Goal: Task Accomplishment & Management: Manage account settings

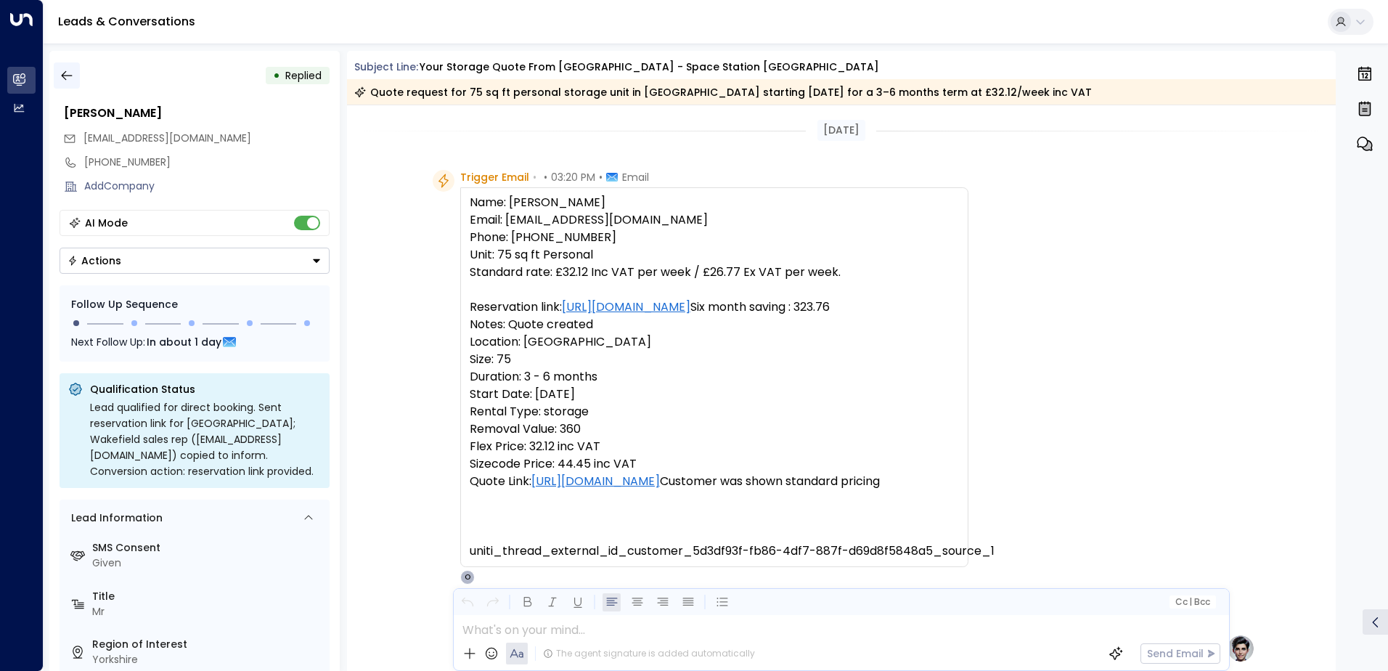
scroll to position [655, 0]
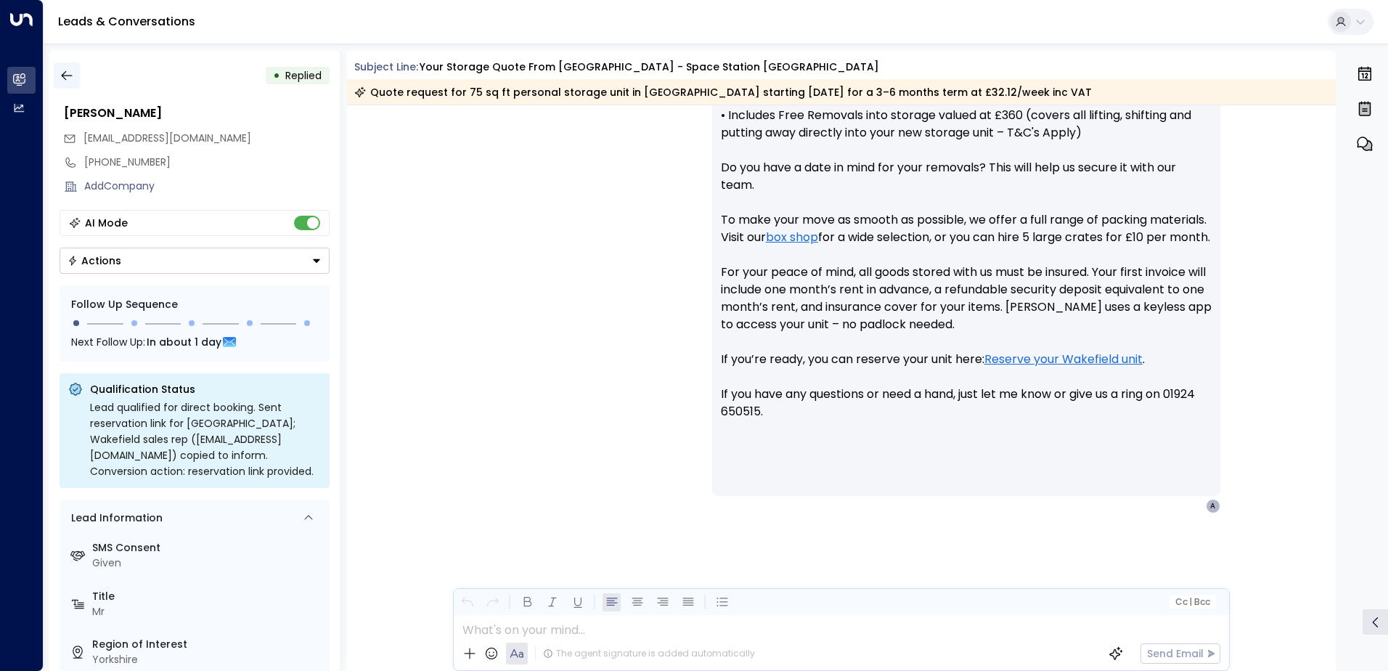
click at [65, 81] on icon "button" at bounding box center [67, 75] width 15 height 15
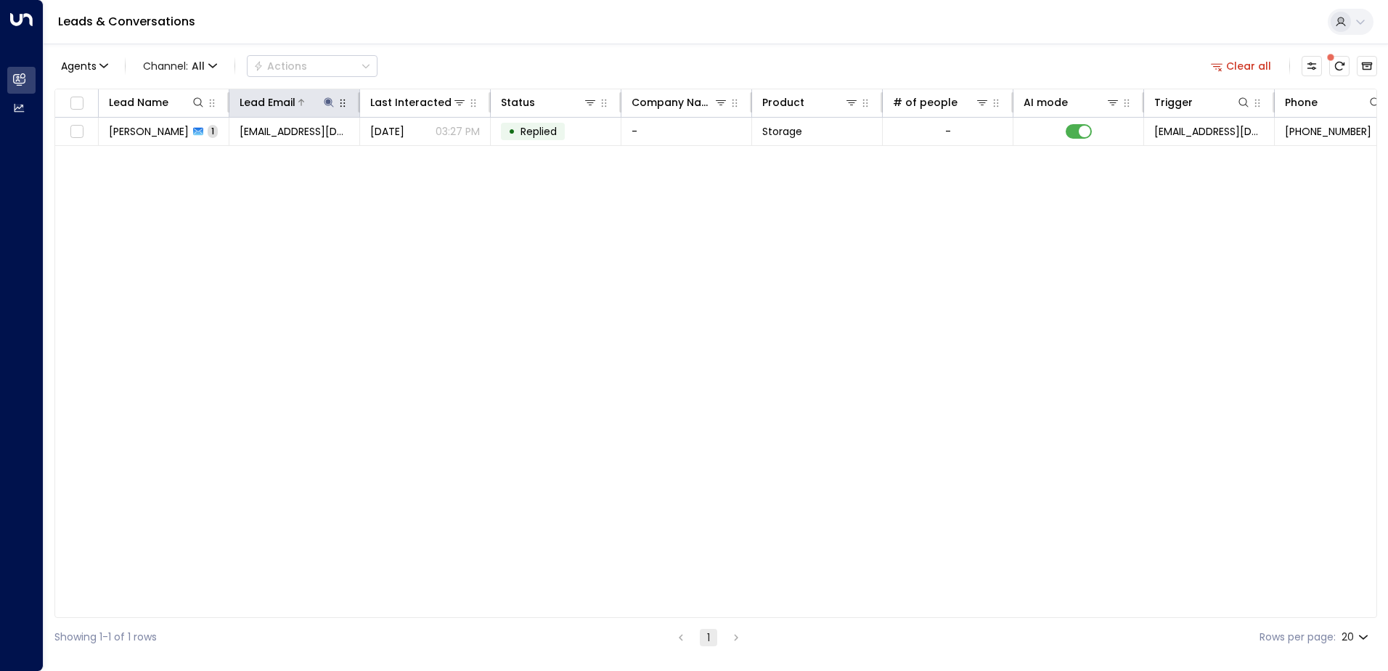
click at [326, 100] on icon at bounding box center [329, 103] width 12 height 12
click at [420, 155] on icon "button" at bounding box center [420, 155] width 12 height 12
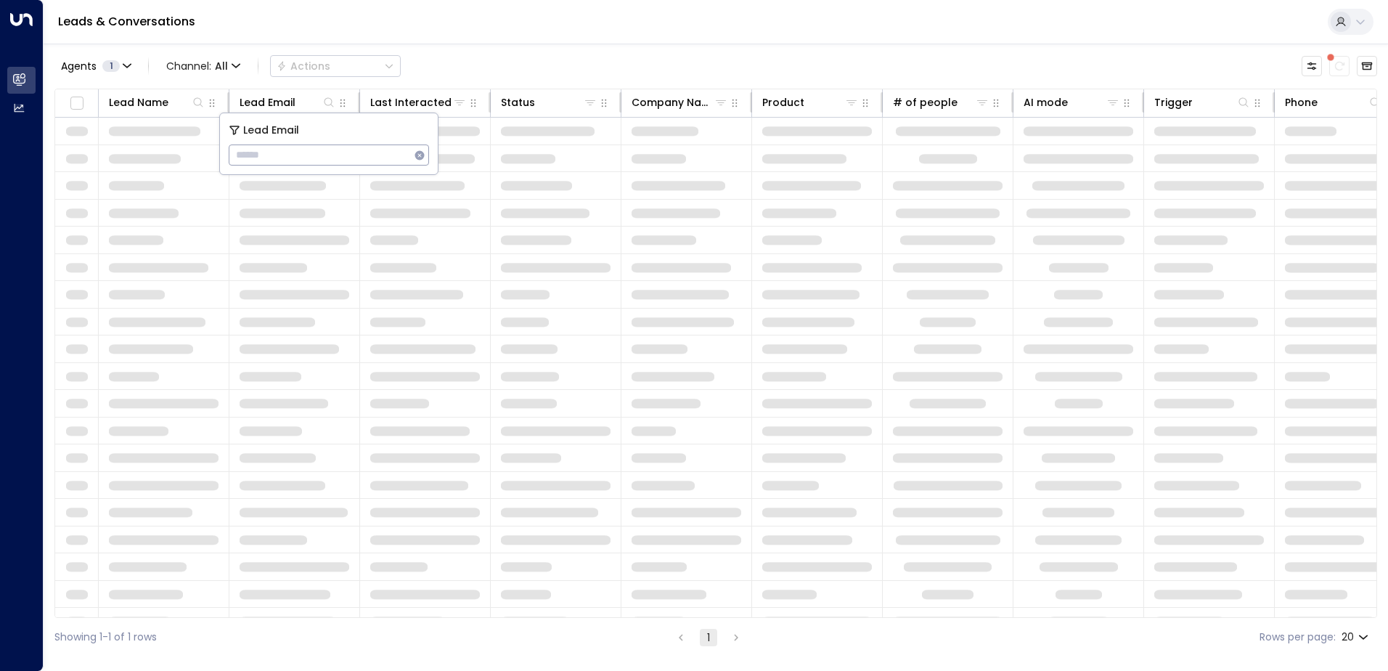
type input "**********"
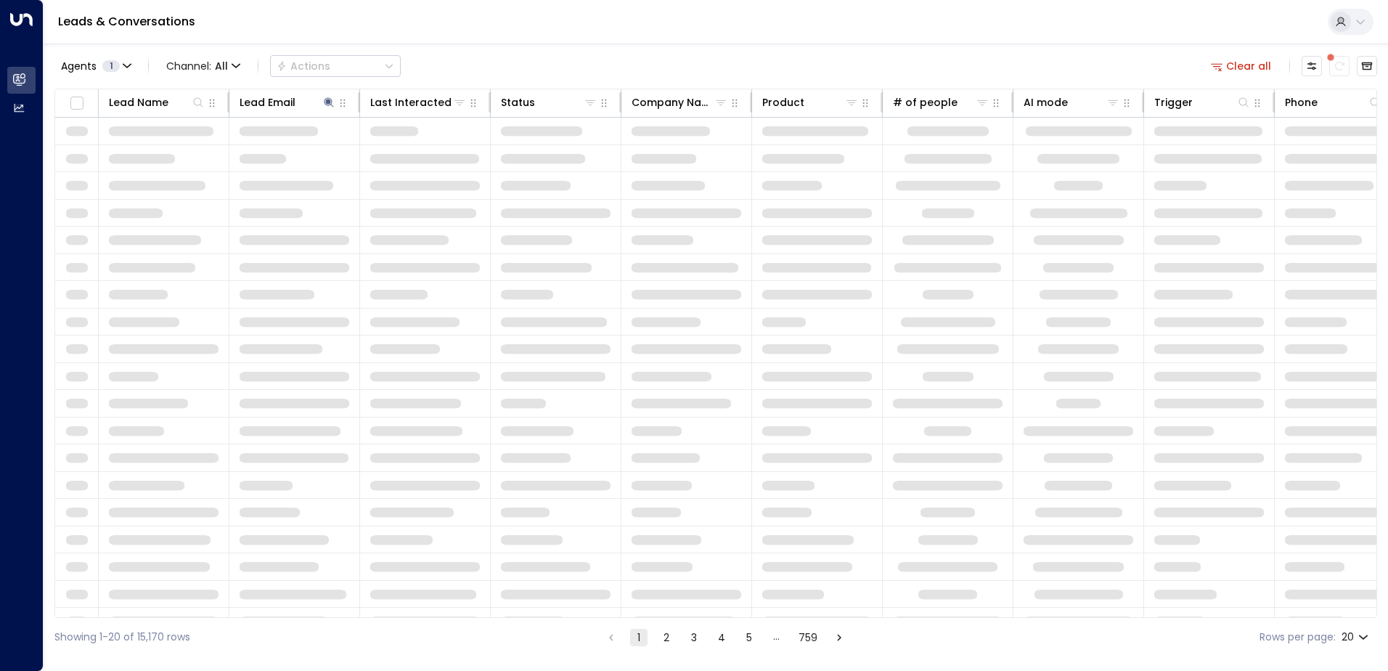
click at [451, 42] on div "Leads & Conversations" at bounding box center [716, 22] width 1344 height 44
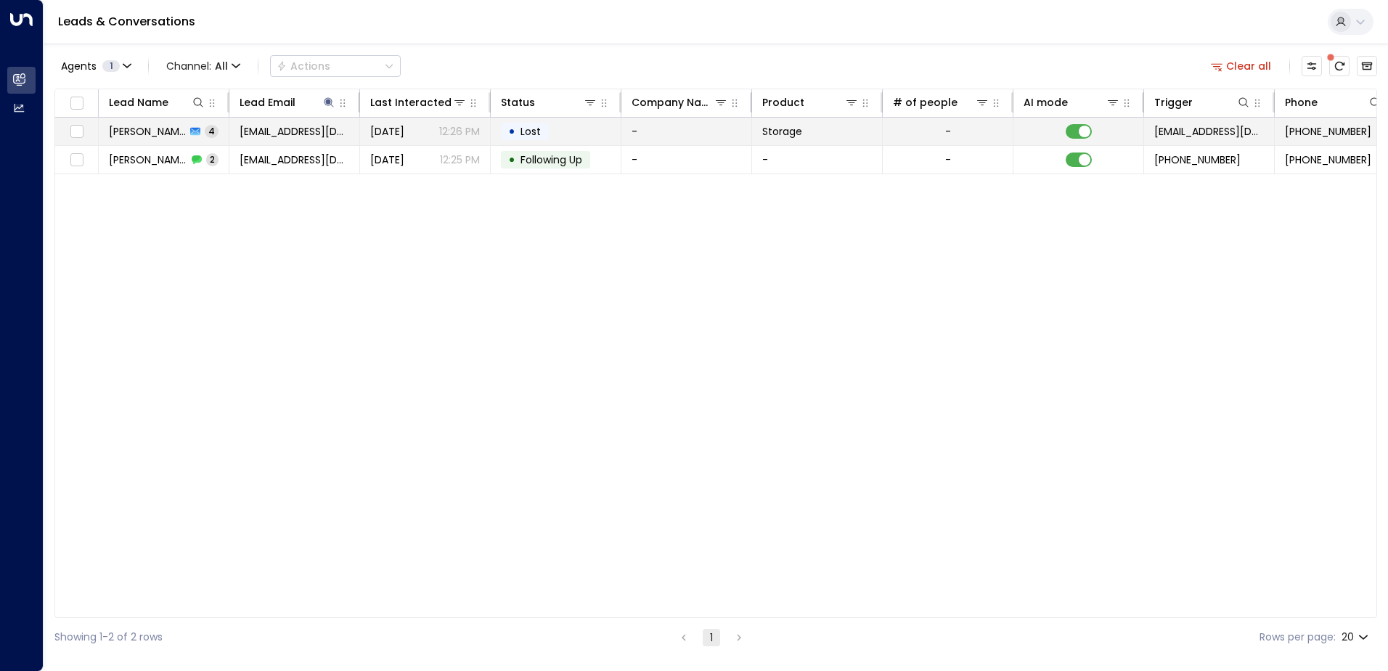
click at [165, 135] on span "[PERSON_NAME]" at bounding box center [147, 131] width 77 height 15
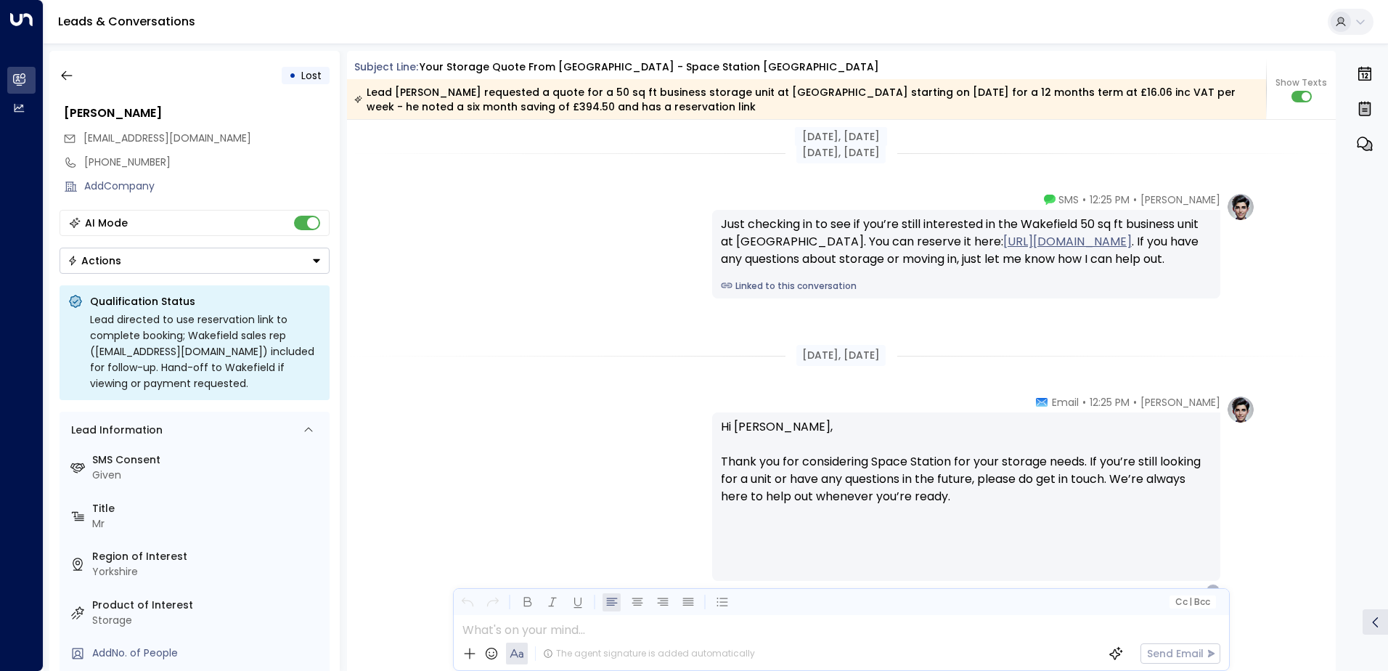
scroll to position [2257, 0]
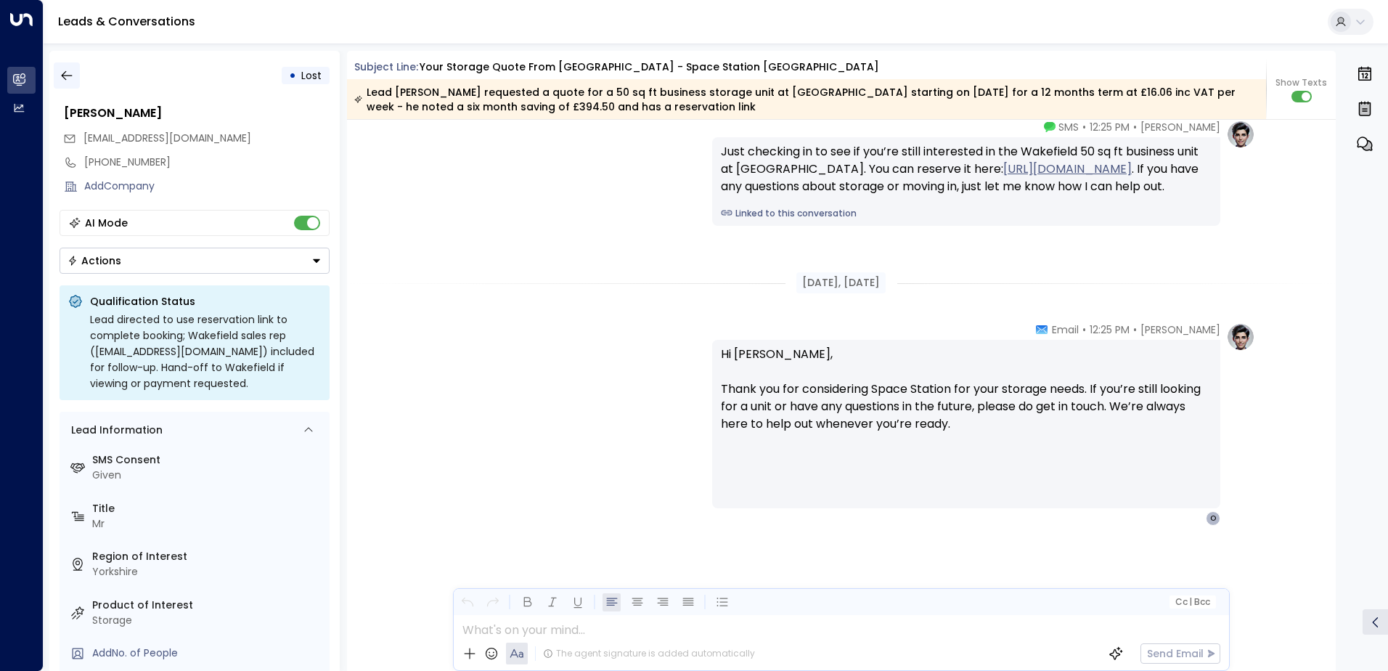
click at [73, 70] on icon "button" at bounding box center [67, 75] width 15 height 15
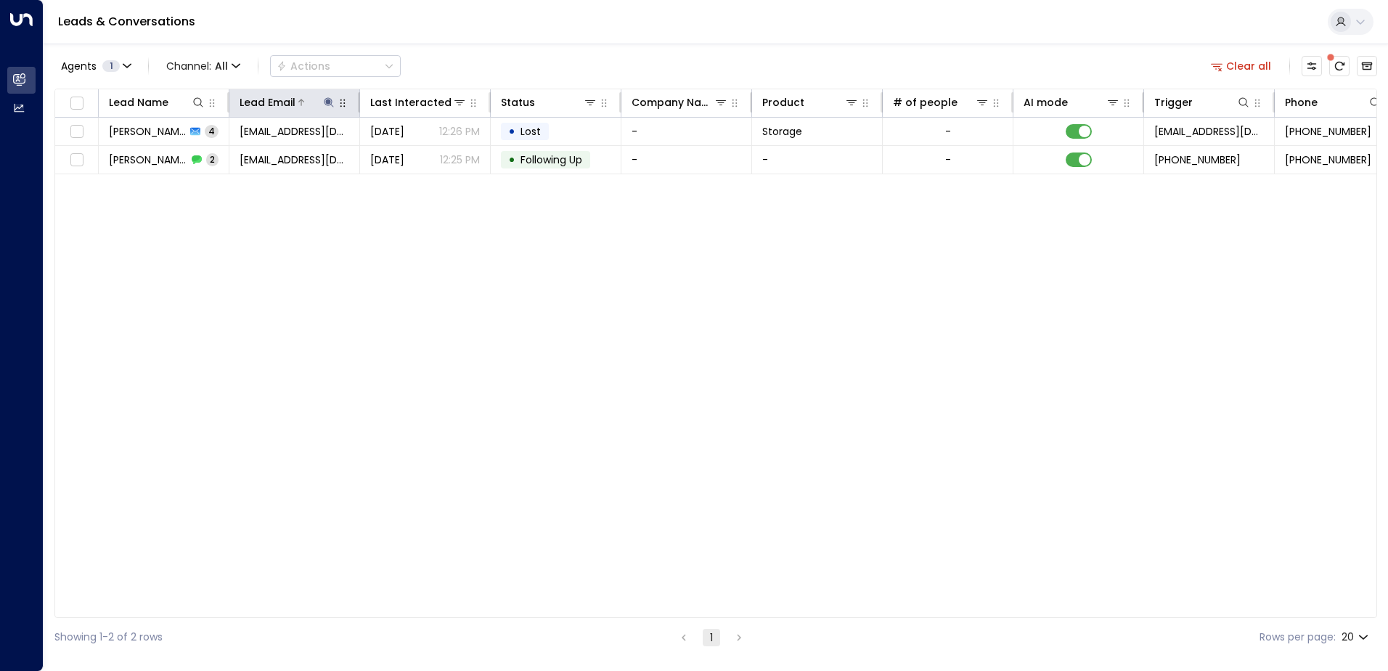
click at [330, 106] on icon at bounding box center [329, 103] width 12 height 12
click at [416, 157] on icon "button" at bounding box center [419, 154] width 9 height 9
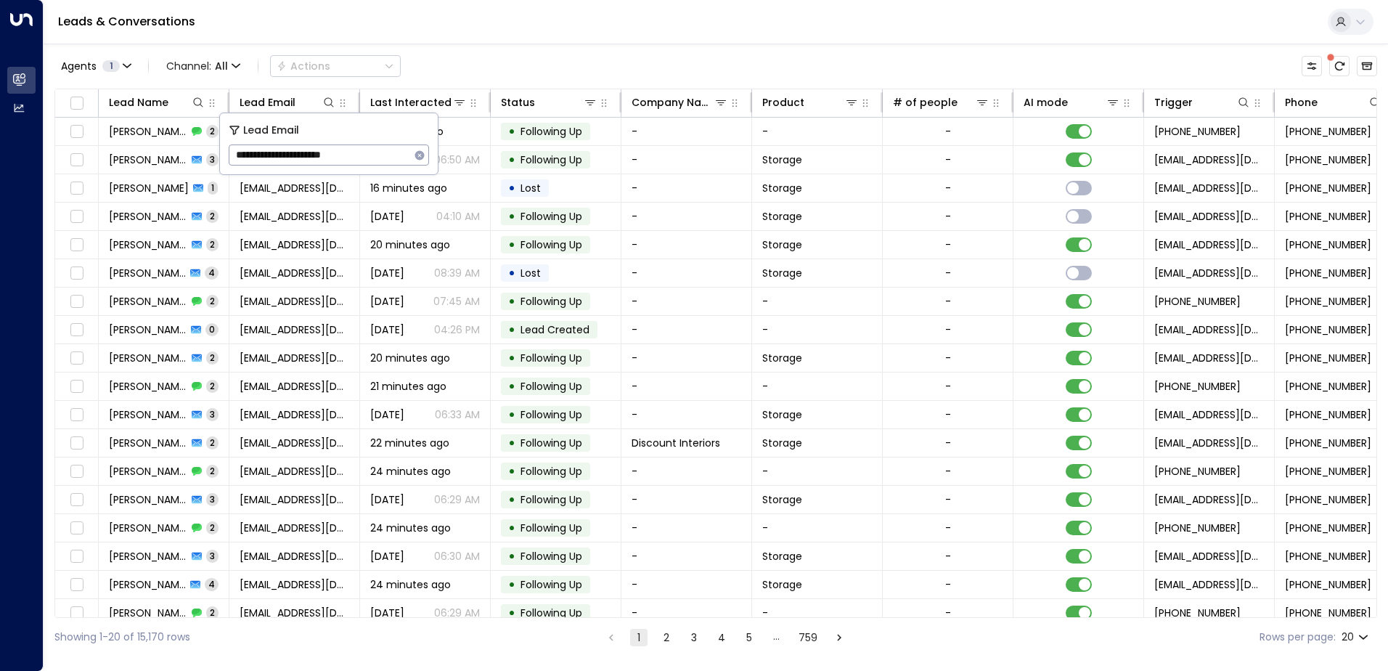
click at [373, 28] on div "Leads & Conversations" at bounding box center [716, 22] width 1344 height 44
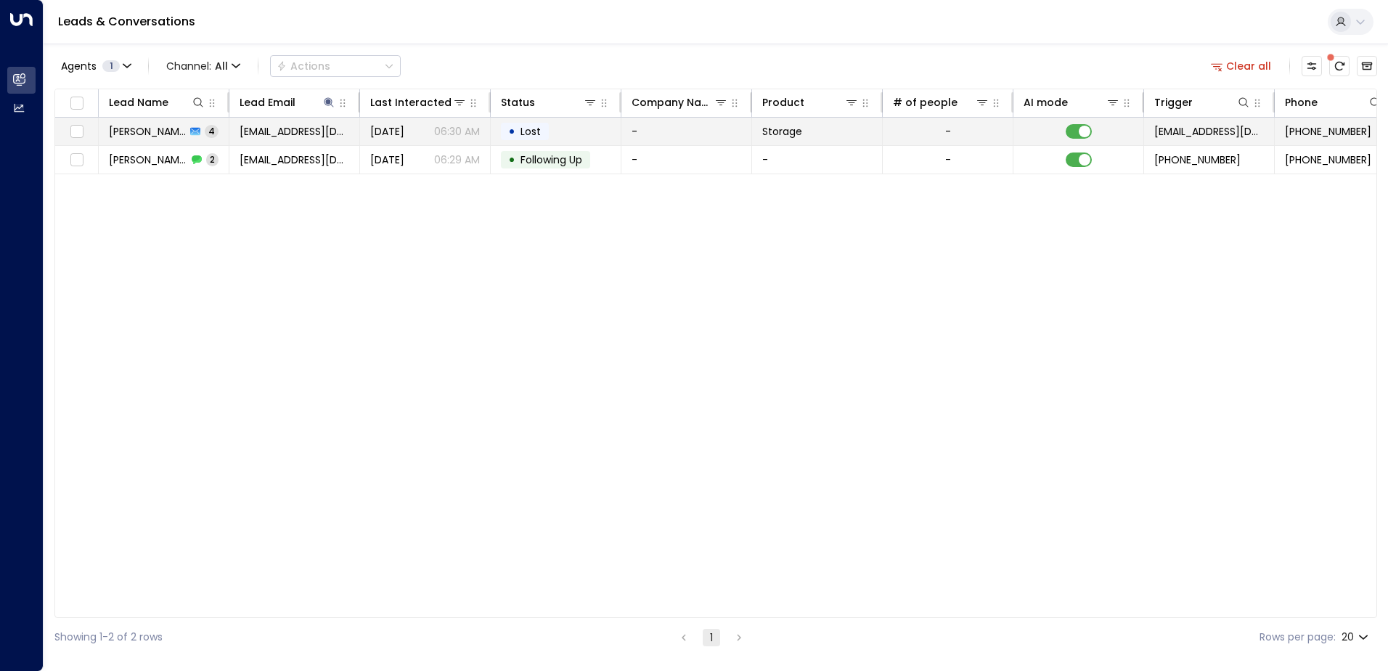
click at [161, 134] on span "[PERSON_NAME]" at bounding box center [147, 131] width 77 height 15
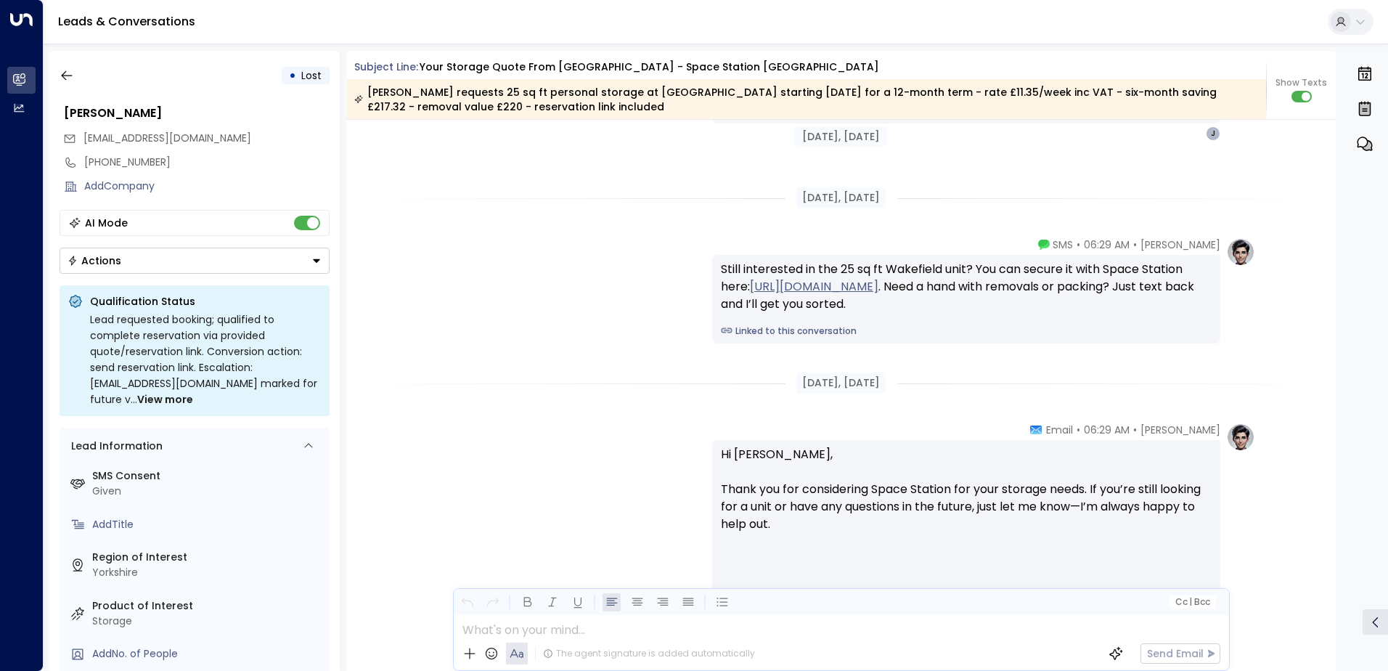
scroll to position [2205, 0]
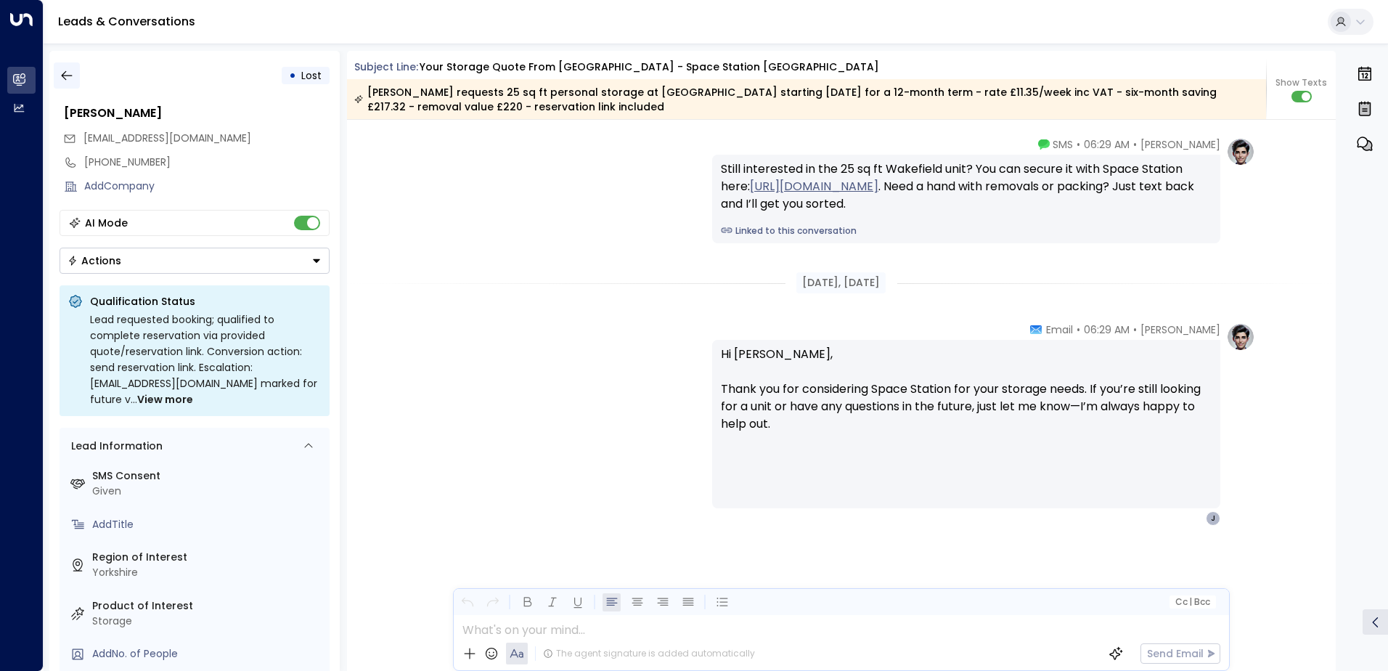
click at [65, 75] on icon "button" at bounding box center [66, 75] width 11 height 9
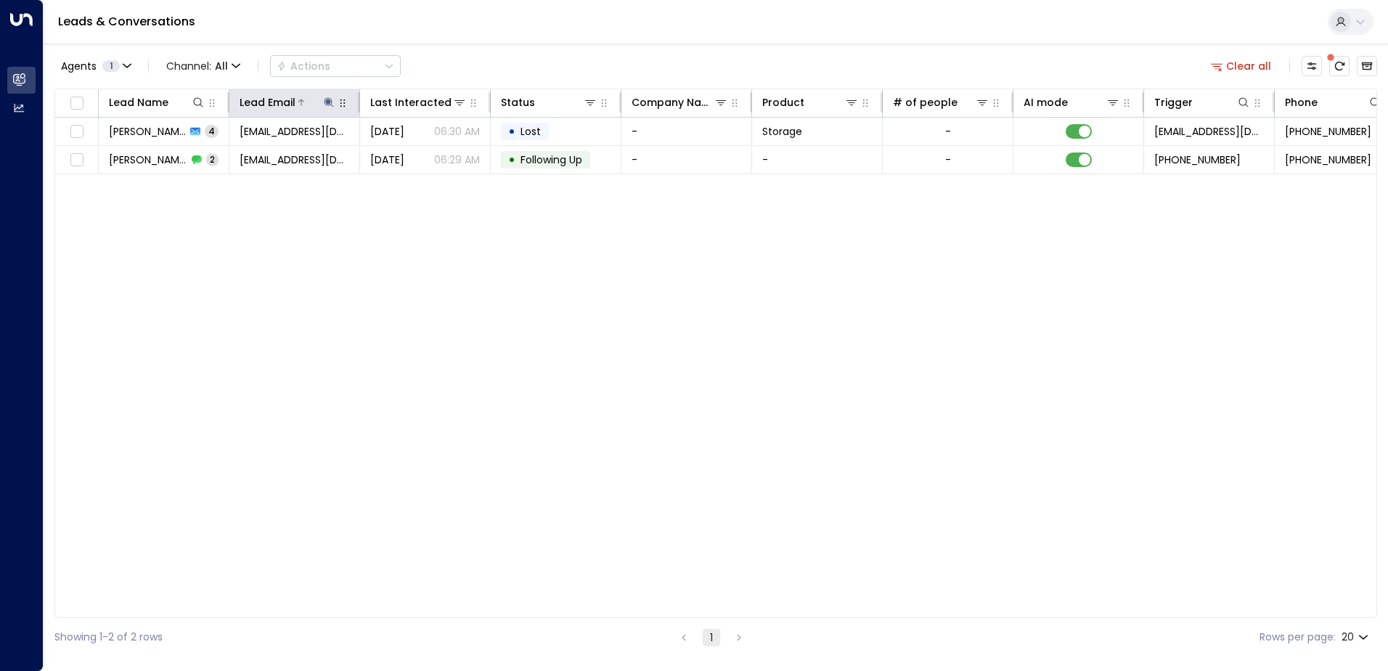
click at [326, 102] on icon at bounding box center [329, 103] width 12 height 12
click at [419, 157] on icon "button" at bounding box center [419, 154] width 9 height 9
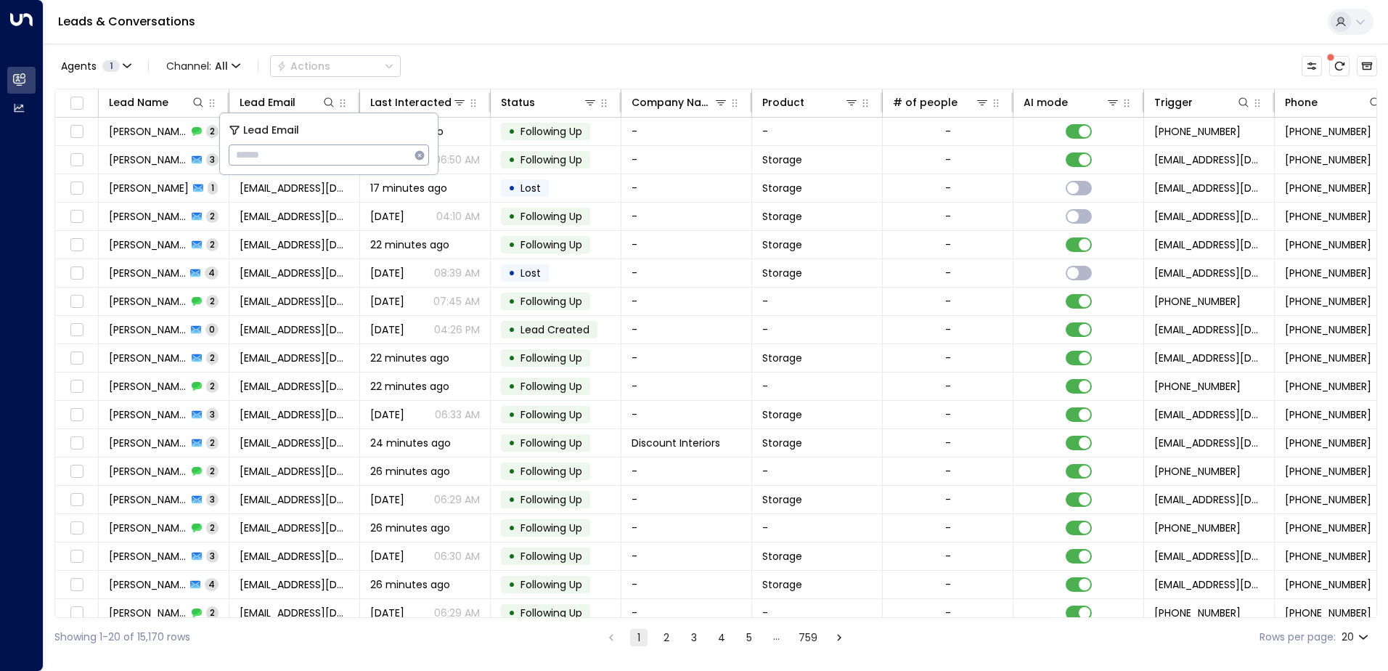
type input "**********"
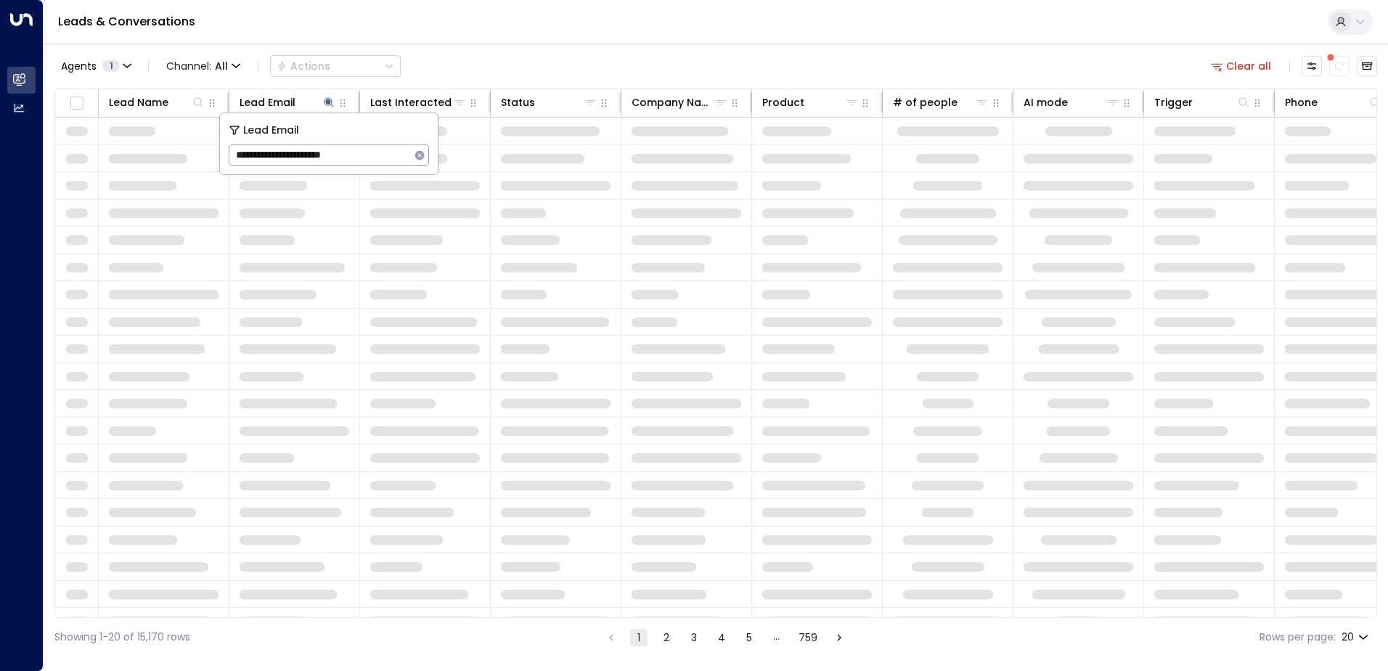
click at [415, 20] on div "Leads & Conversations" at bounding box center [716, 22] width 1344 height 44
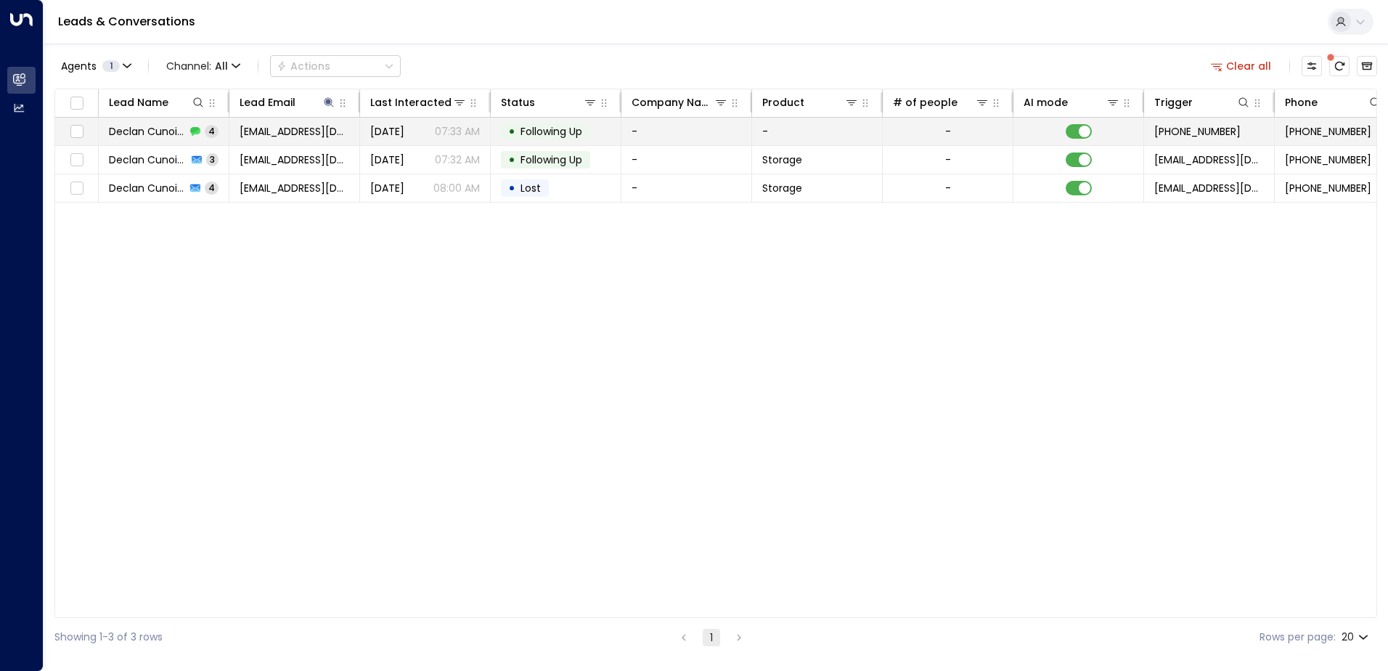
click at [167, 129] on span "Declan Cunoiffe" at bounding box center [147, 131] width 77 height 15
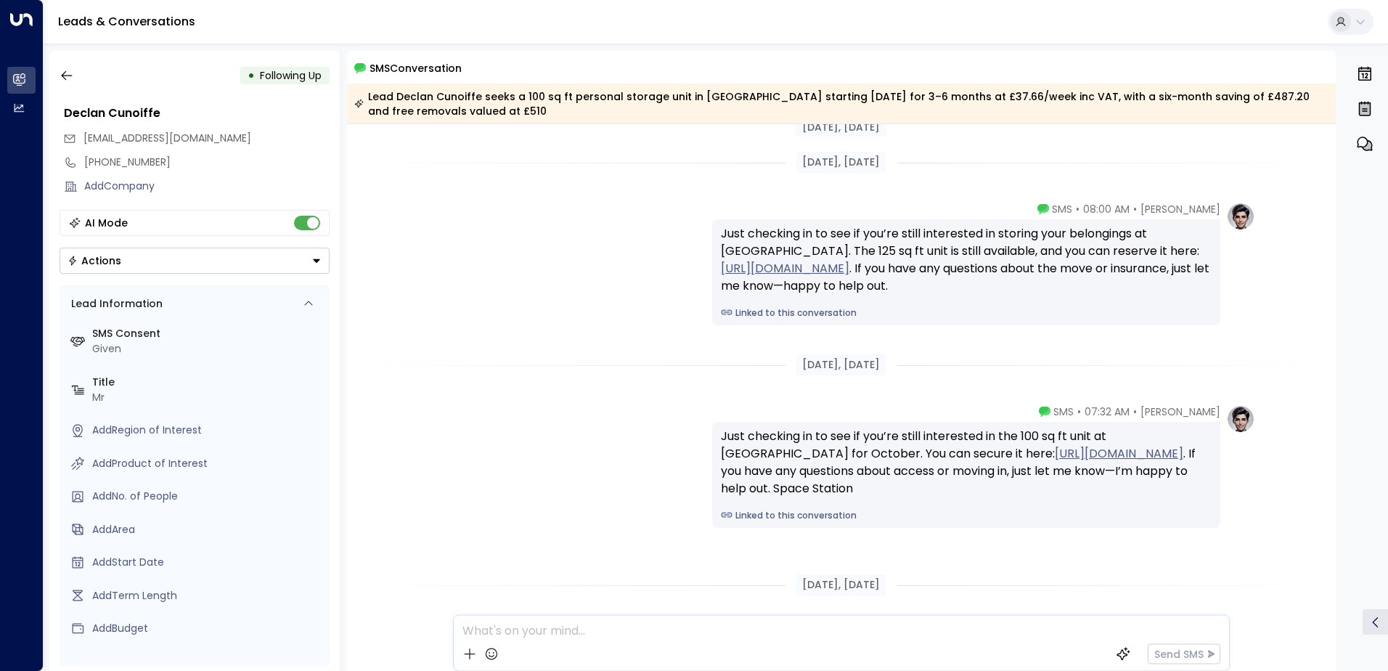
scroll to position [464, 0]
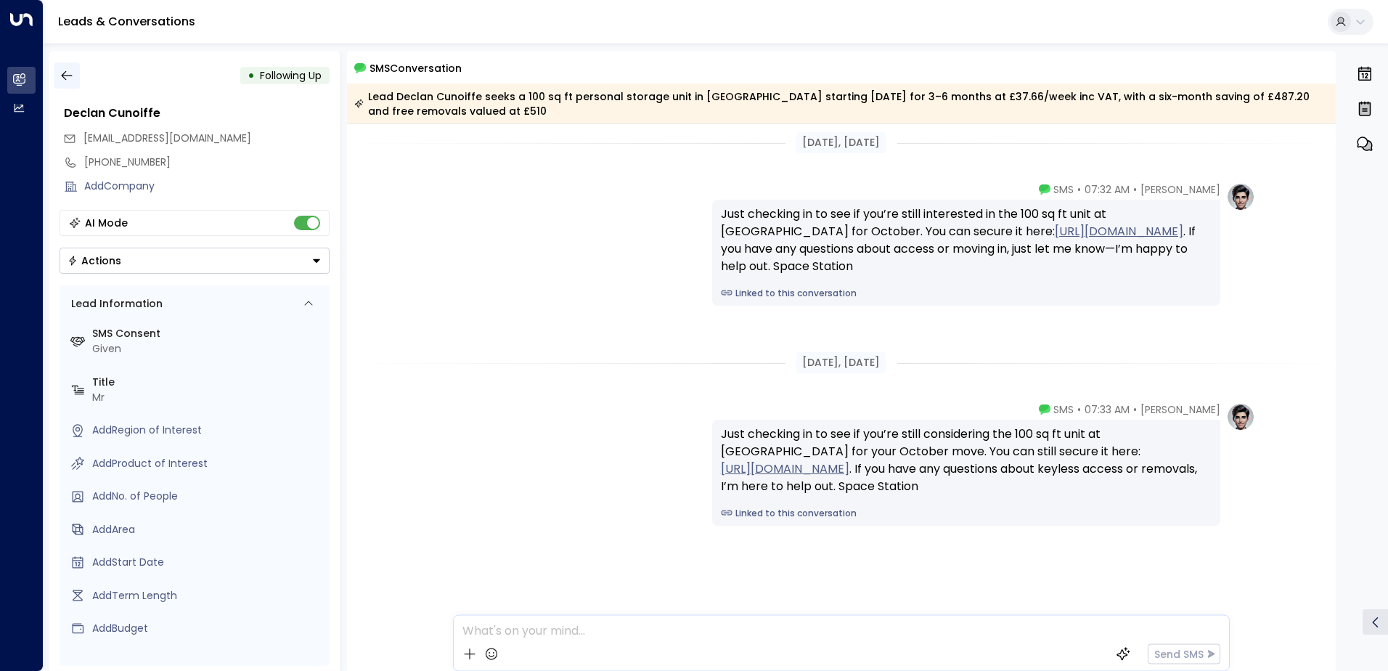
click at [69, 73] on icon "button" at bounding box center [67, 75] width 15 height 15
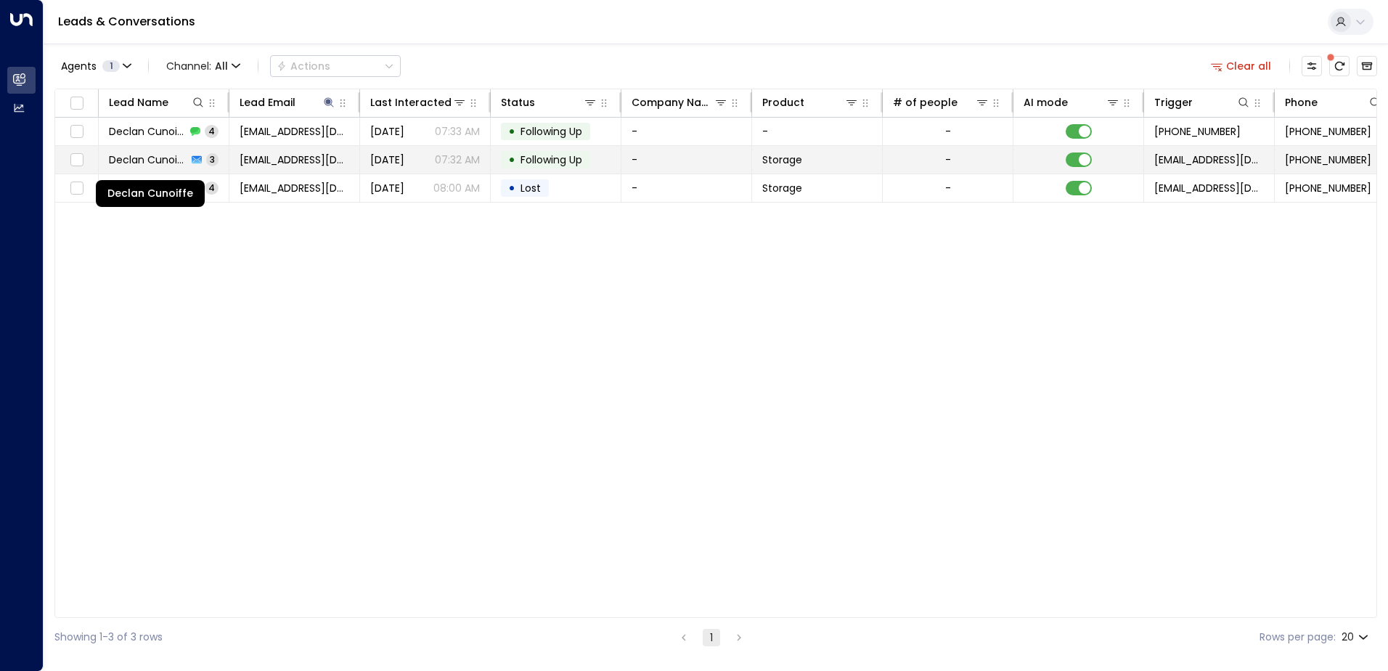
click at [163, 160] on span "Declan Cunoiffe" at bounding box center [148, 159] width 78 height 15
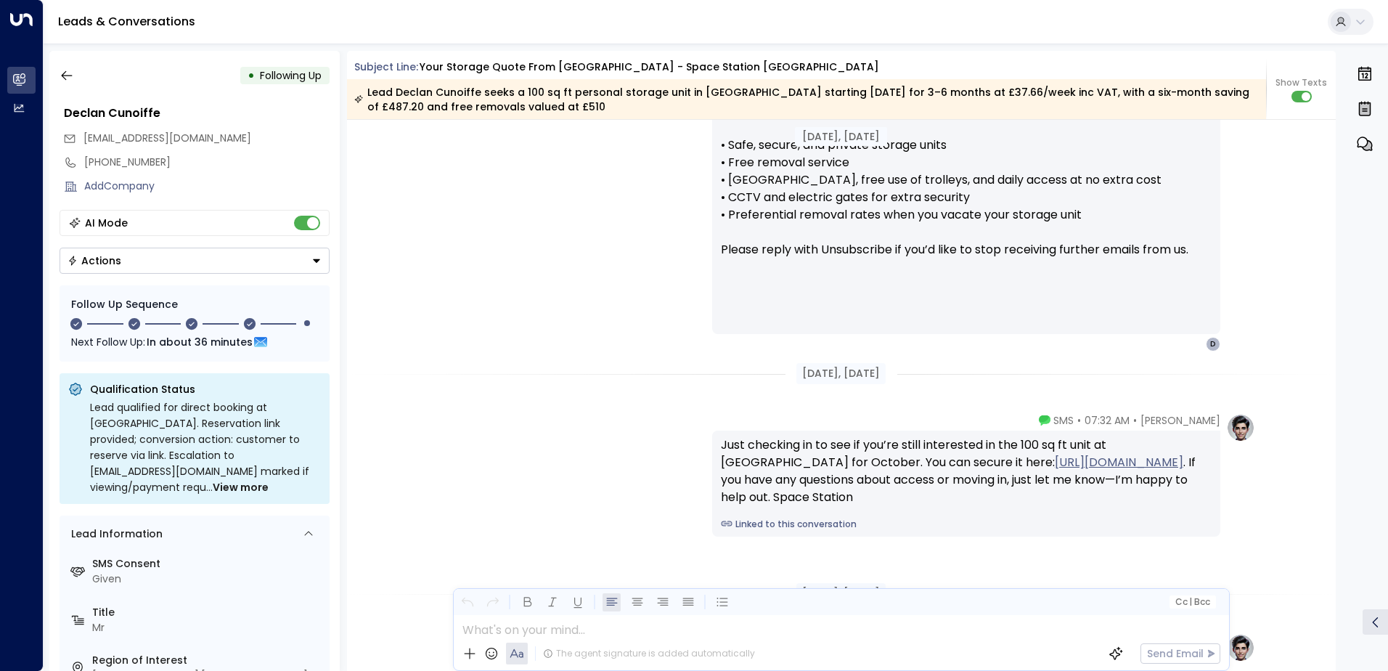
scroll to position [2345, 0]
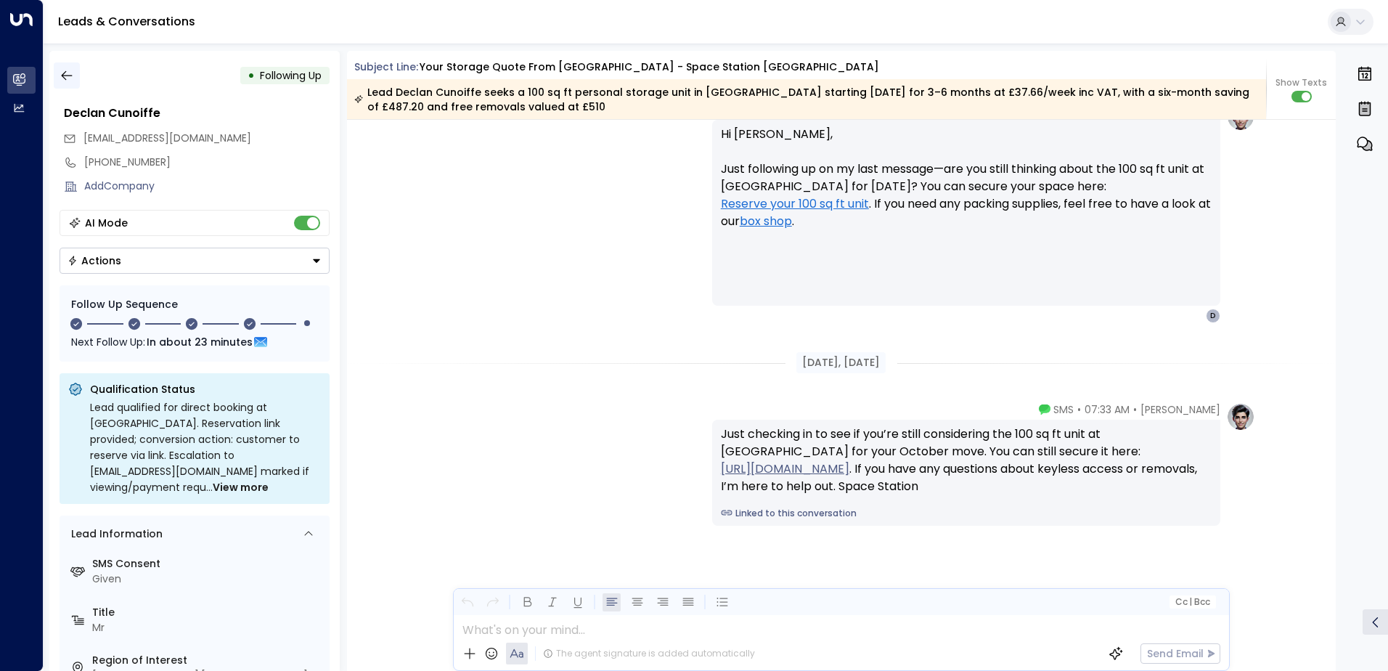
click at [66, 80] on icon "button" at bounding box center [67, 75] width 15 height 15
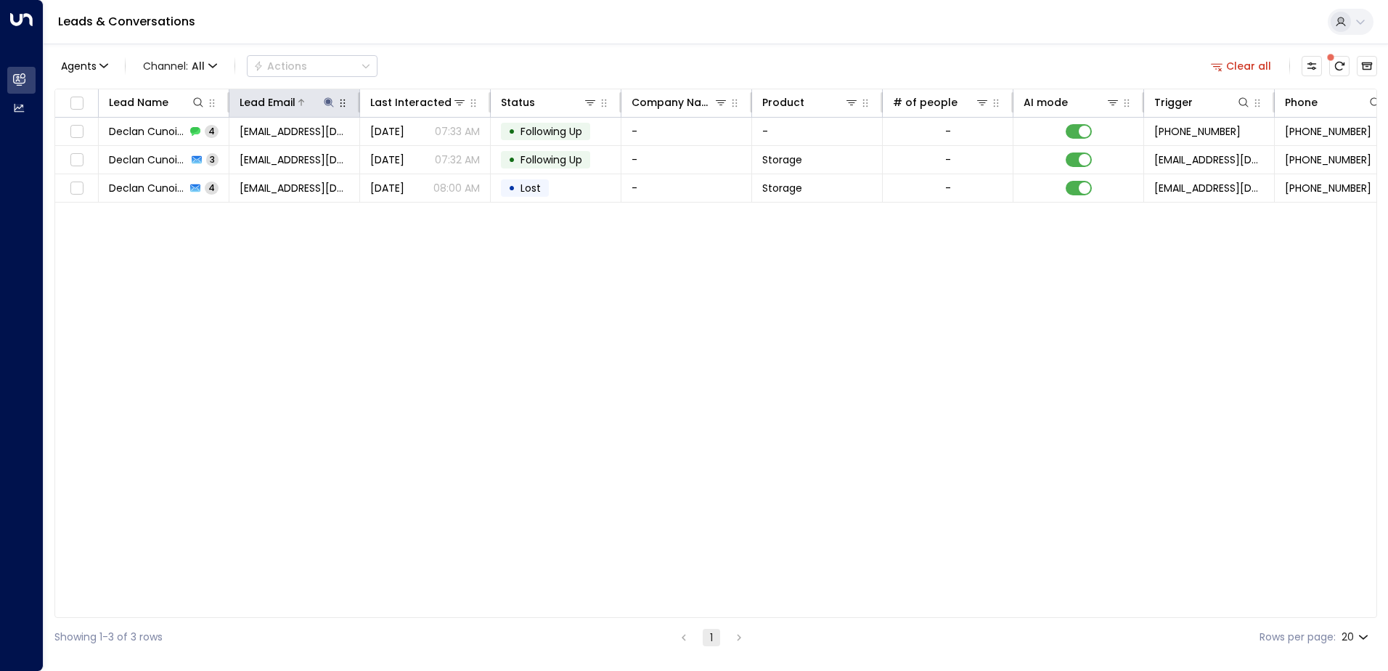
click at [327, 103] on icon at bounding box center [328, 101] width 9 height 9
click at [421, 155] on icon "button" at bounding box center [419, 154] width 9 height 9
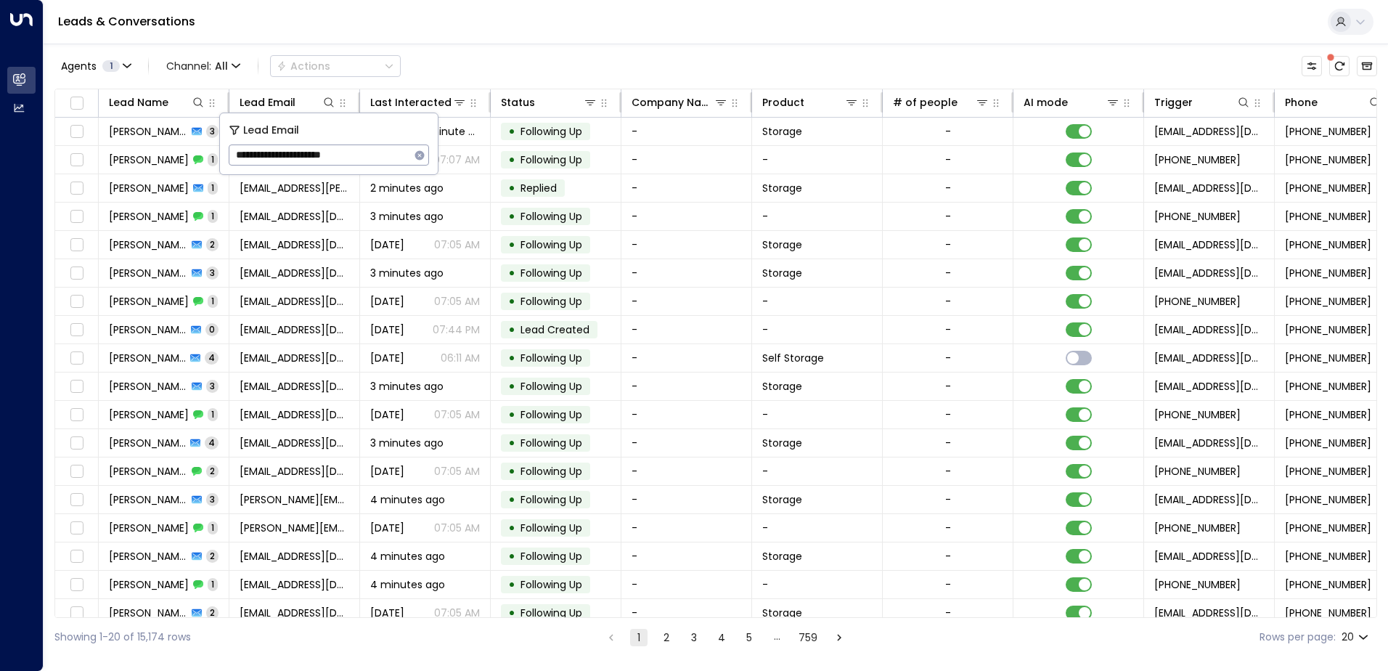
click at [480, 22] on div "Leads & Conversations" at bounding box center [716, 22] width 1344 height 44
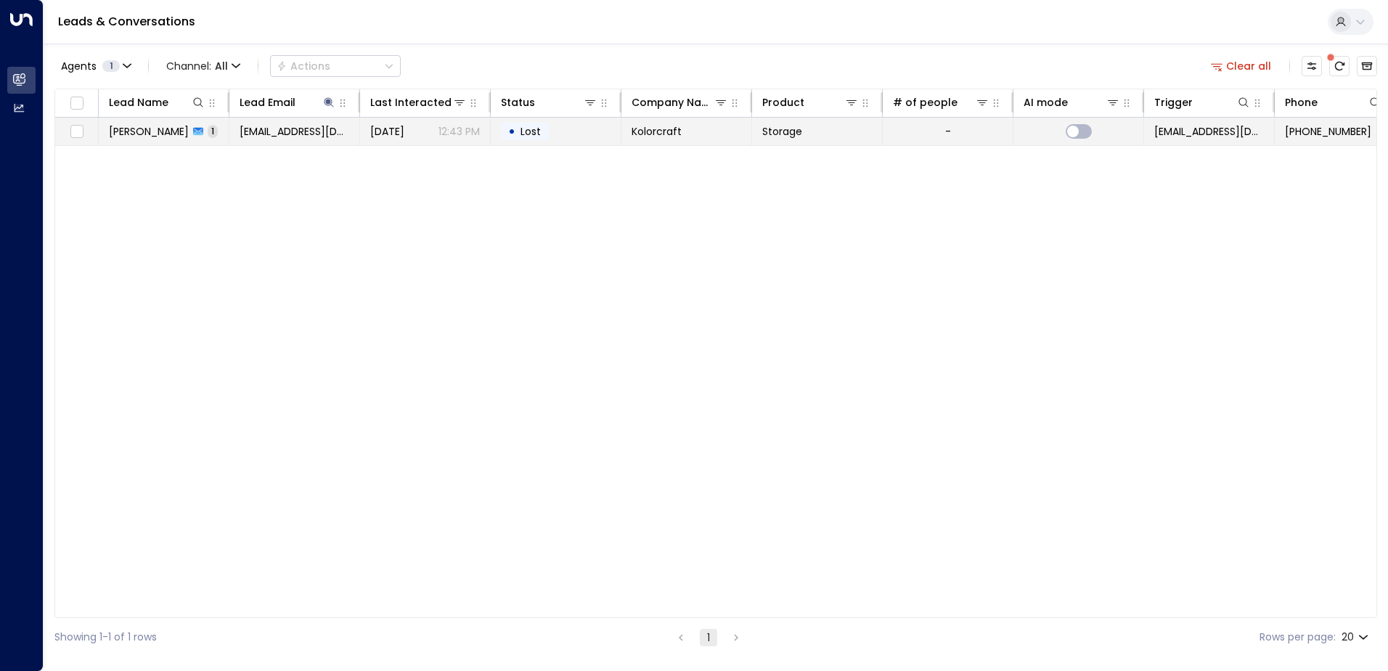
click at [152, 142] on td "[PERSON_NAME] 1" at bounding box center [164, 132] width 131 height 28
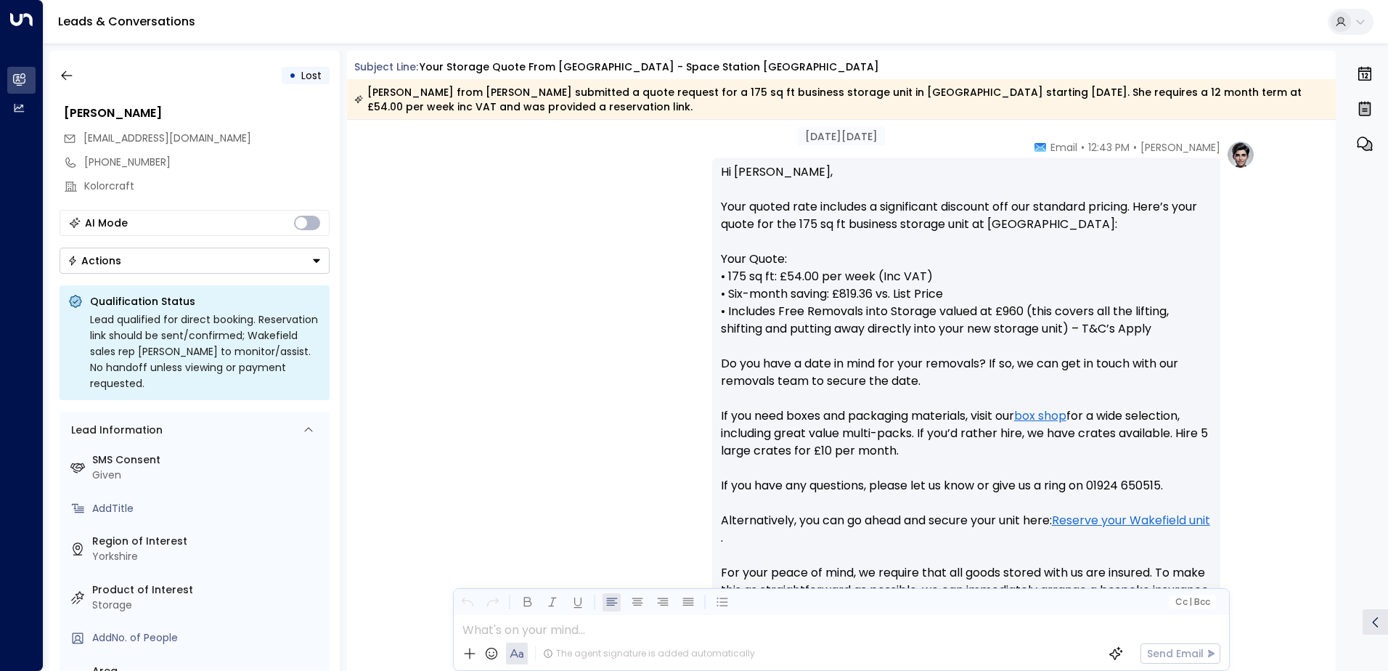
scroll to position [796, 0]
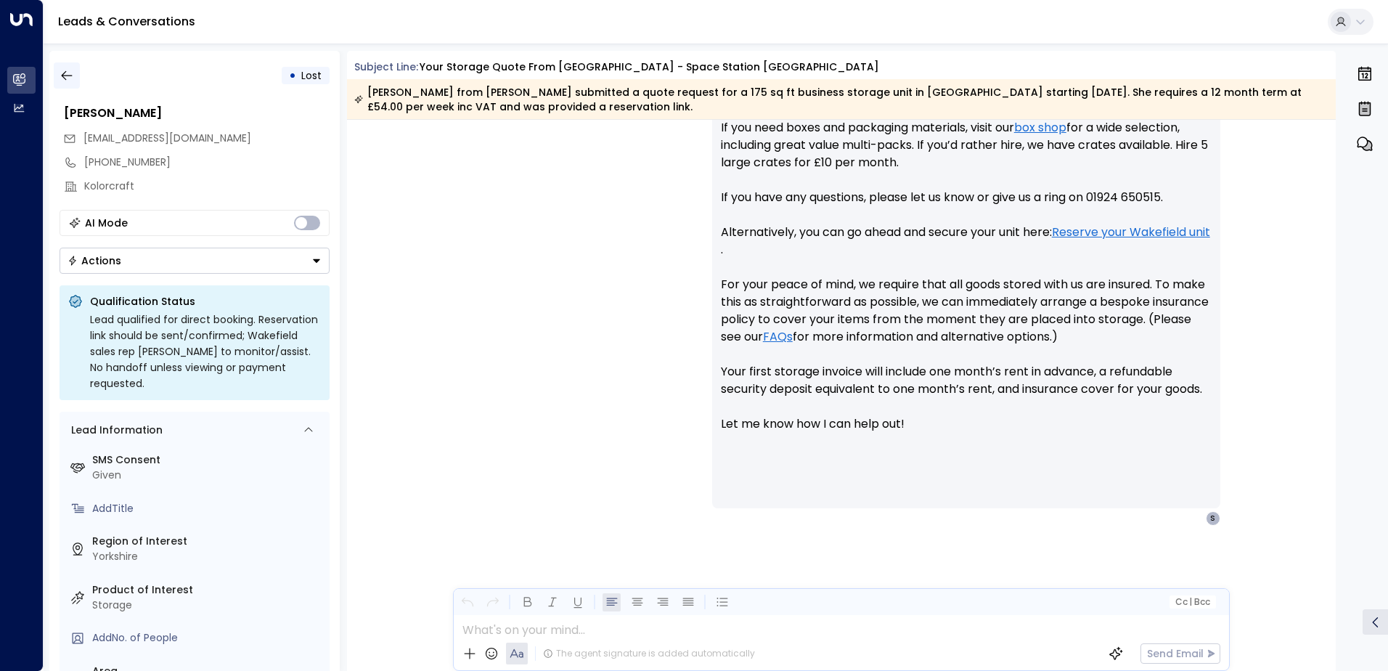
click at [73, 74] on icon "button" at bounding box center [67, 75] width 15 height 15
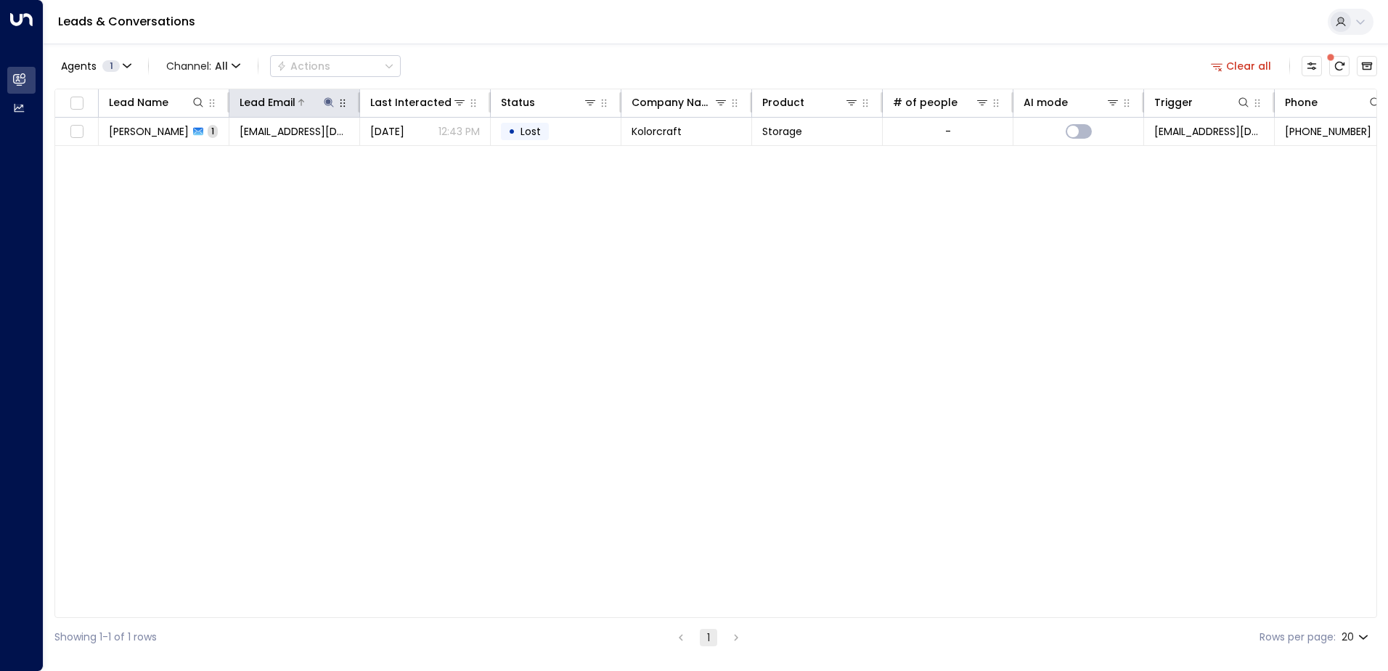
click at [329, 102] on icon at bounding box center [328, 101] width 9 height 9
click at [418, 157] on icon "button" at bounding box center [420, 155] width 12 height 12
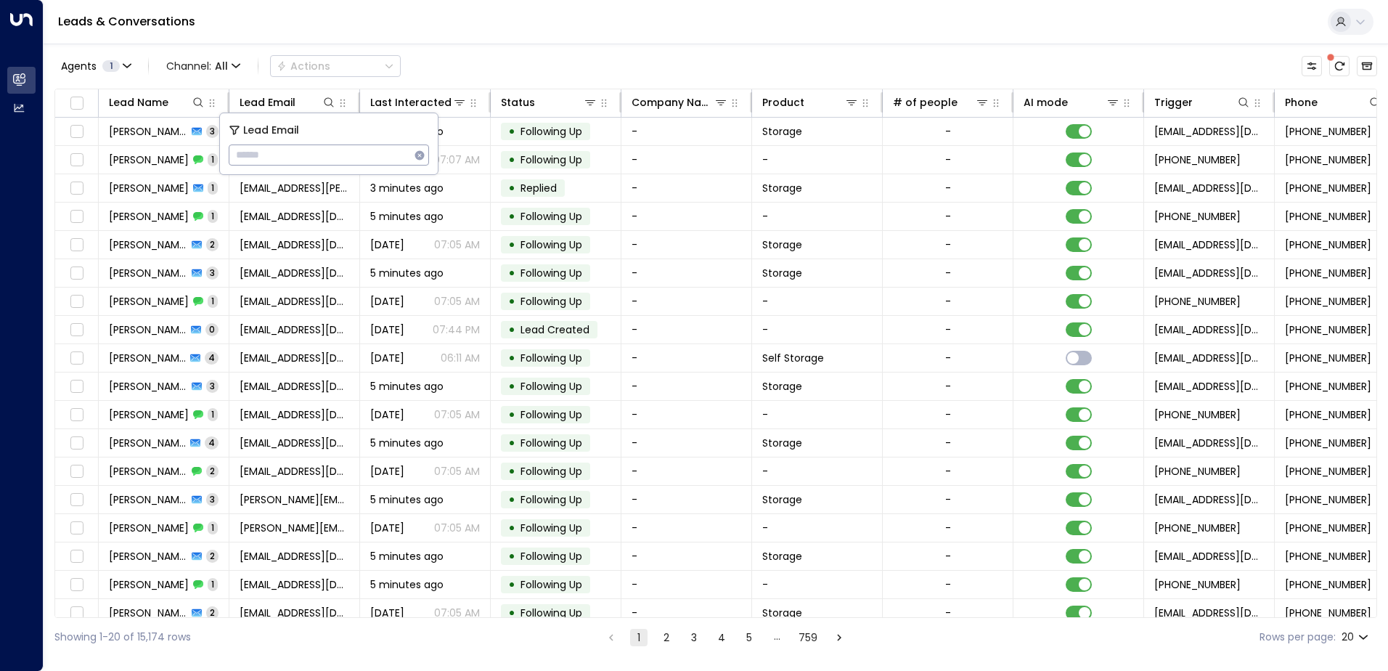
type input "**********"
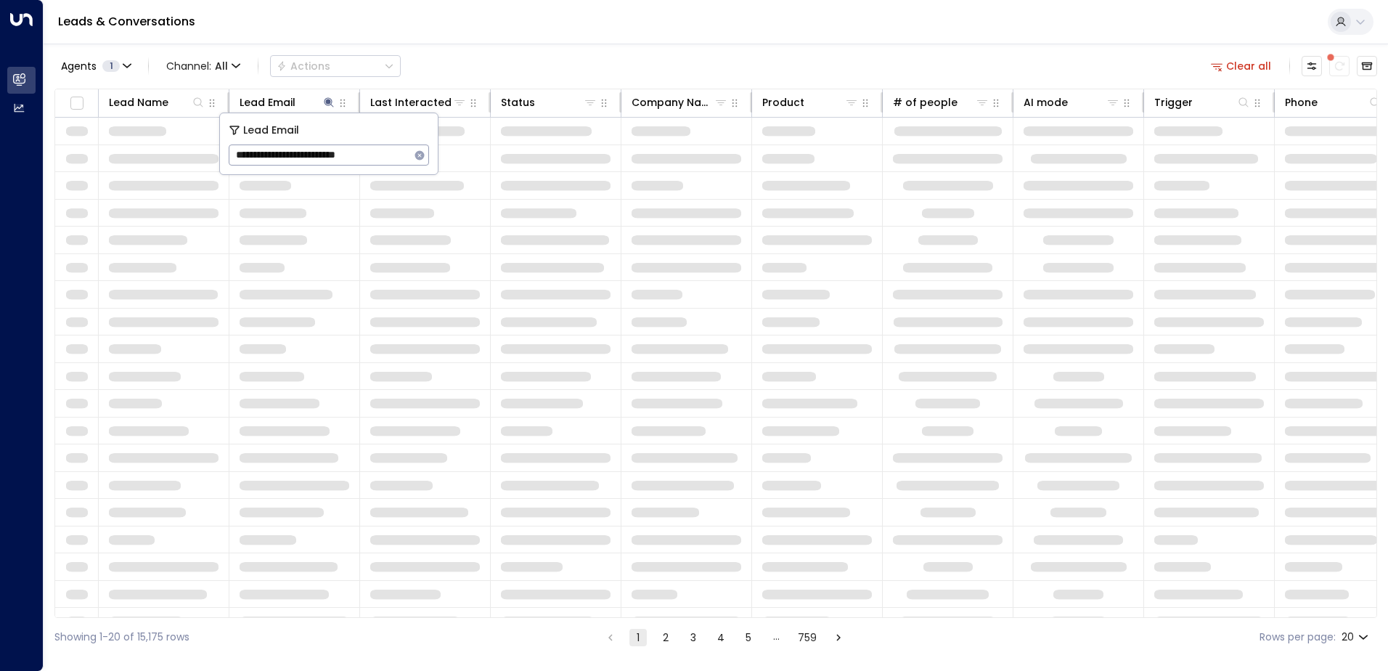
click at [342, 37] on div "Leads & Conversations" at bounding box center [716, 22] width 1344 height 44
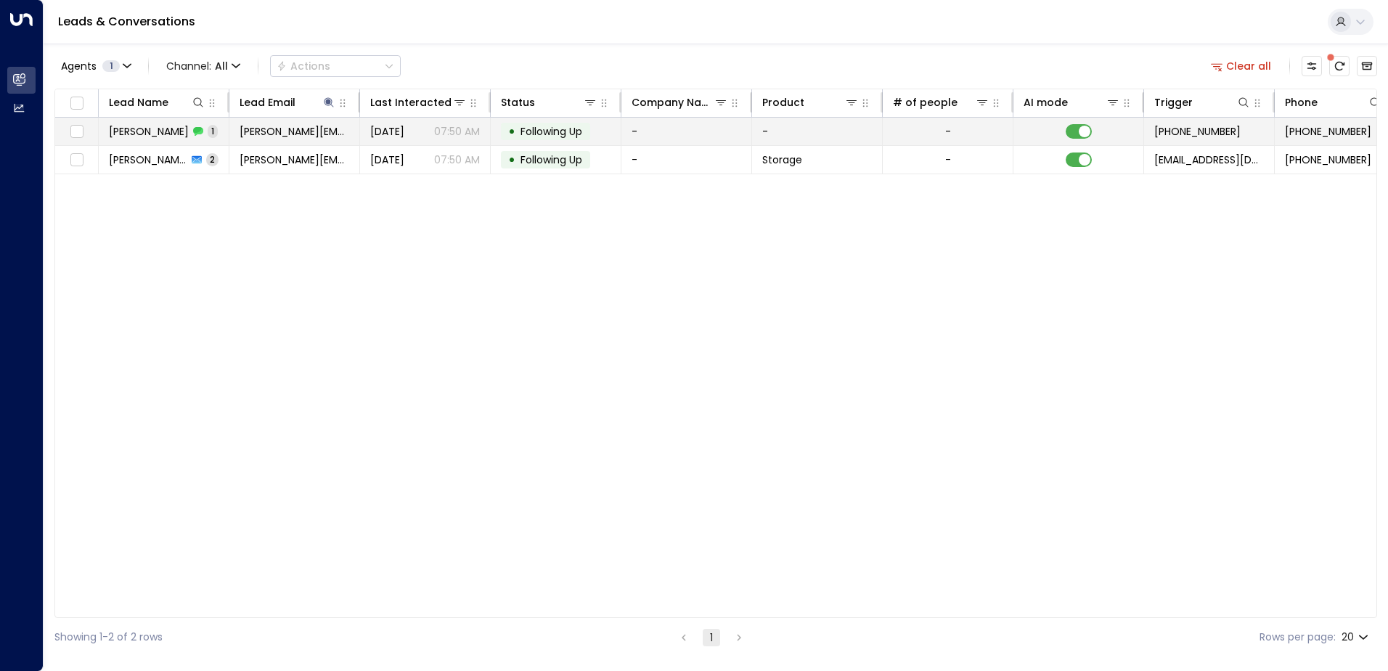
click at [170, 125] on span "[PERSON_NAME]" at bounding box center [149, 131] width 80 height 15
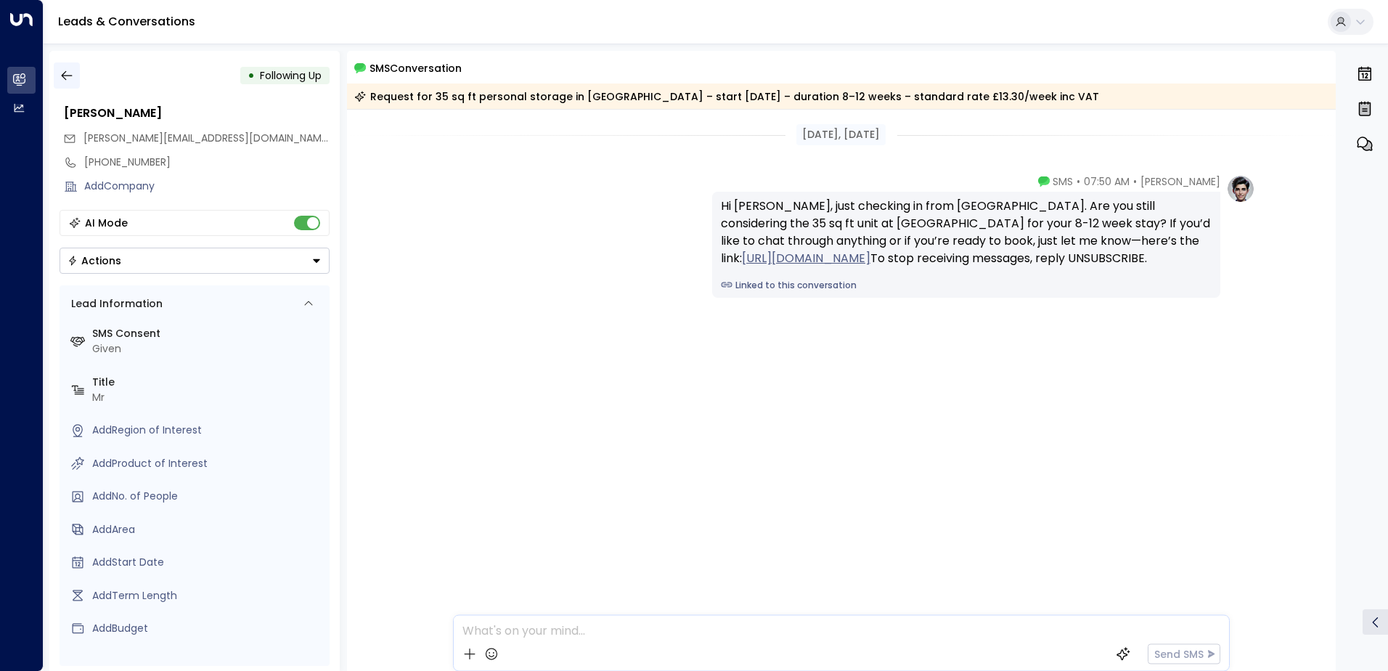
click at [70, 76] on icon "button" at bounding box center [67, 75] width 15 height 15
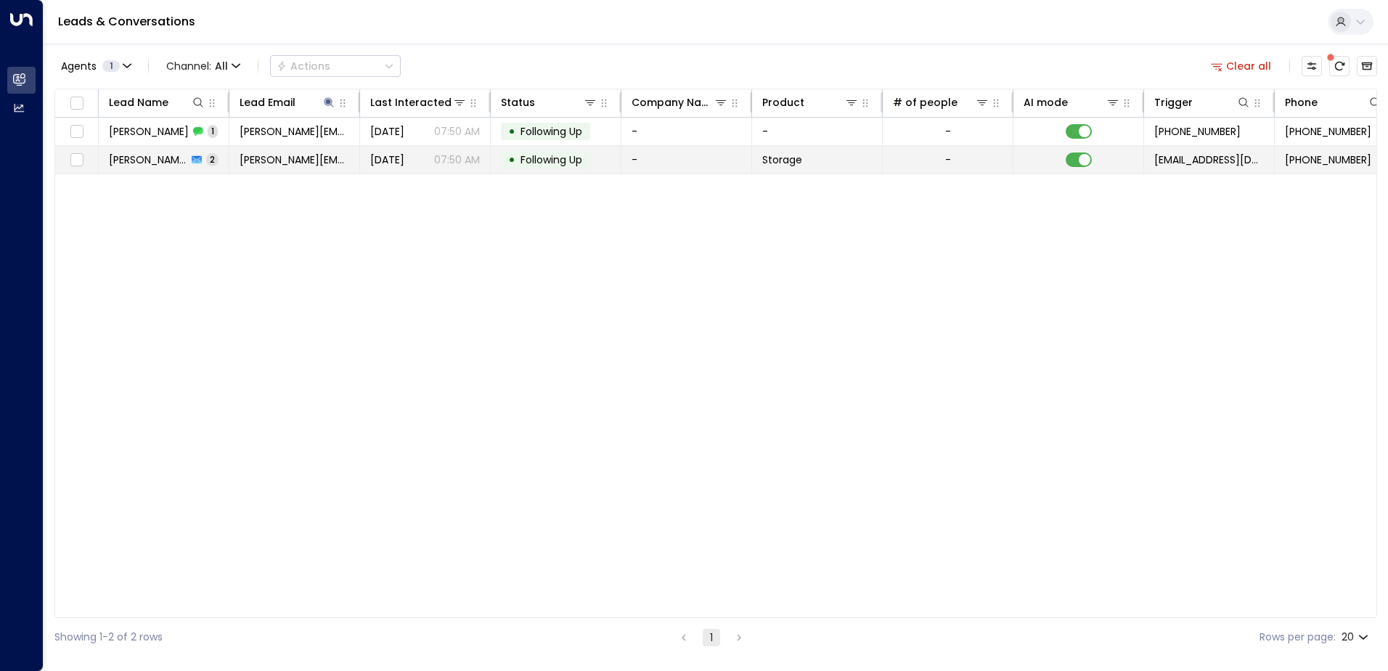
click at [149, 162] on span "[PERSON_NAME]" at bounding box center [148, 159] width 78 height 15
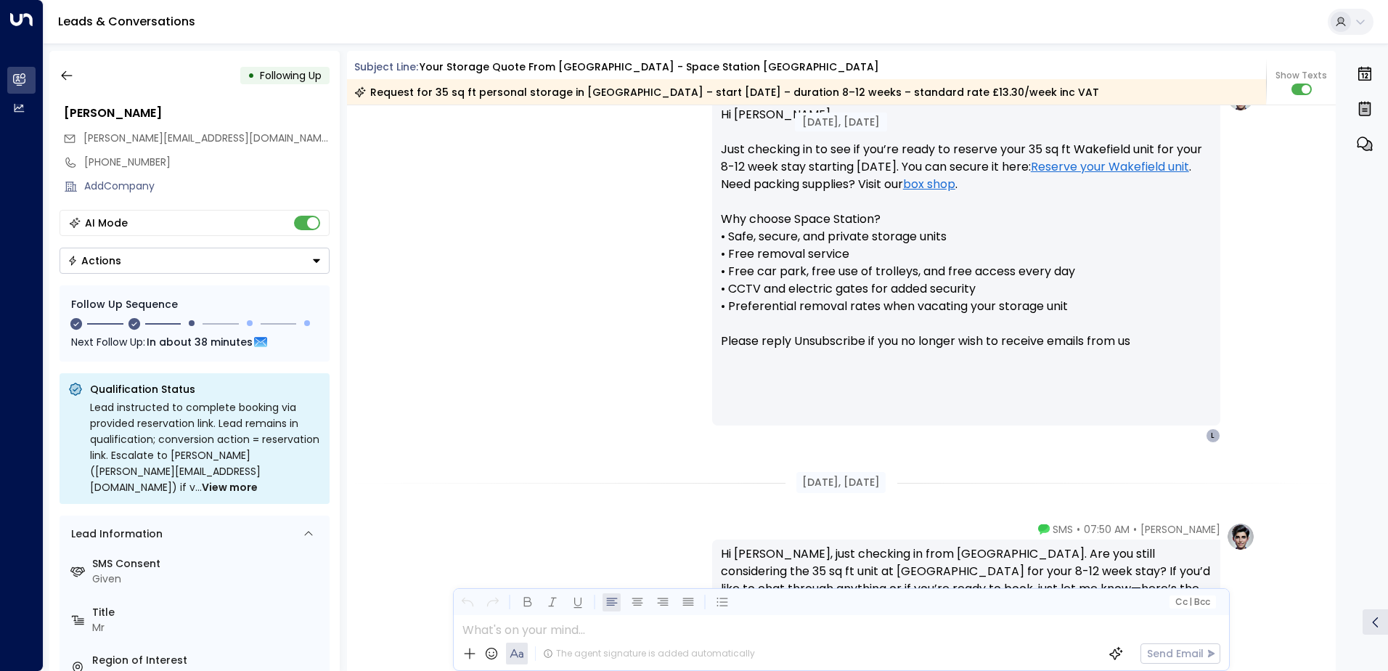
scroll to position [1388, 0]
